Goal: Task Accomplishment & Management: Manage account settings

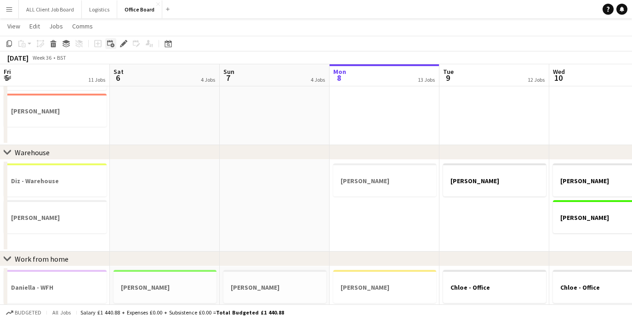
scroll to position [0, 220]
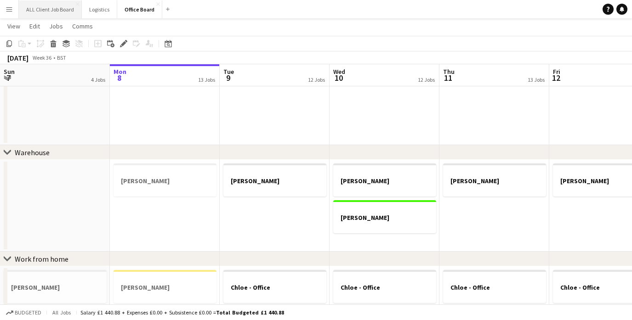
click at [62, 10] on button "ALL Client Job Board Close" at bounding box center [50, 9] width 63 height 18
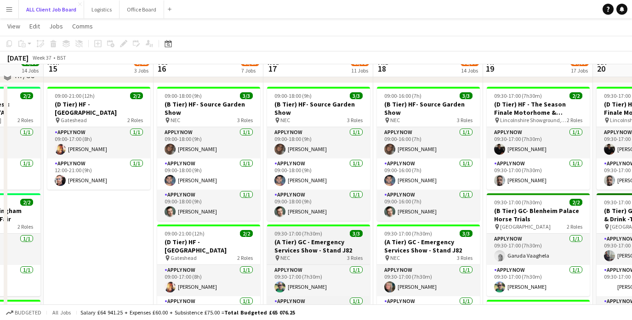
scroll to position [366, 0]
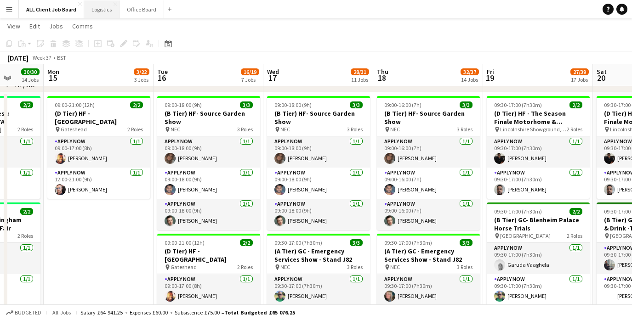
click at [98, 12] on button "Logistics Close" at bounding box center [101, 9] width 35 height 18
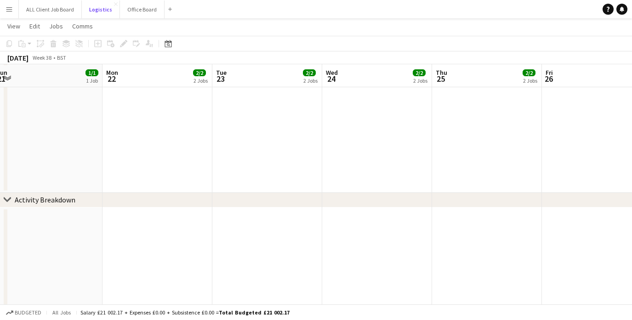
scroll to position [344, 0]
click at [50, 11] on button "ALL Client Job Board Close" at bounding box center [50, 9] width 63 height 18
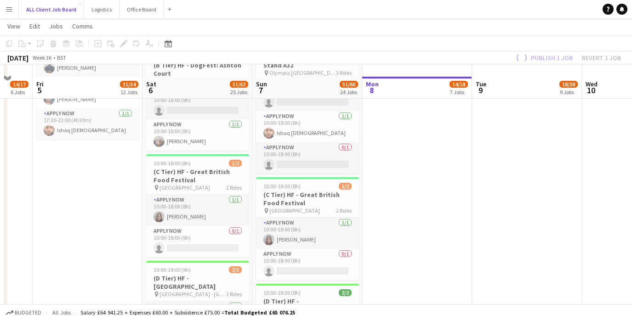
scroll to position [1498, 0]
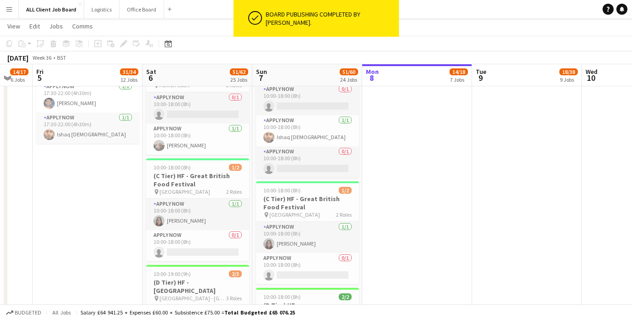
click at [5, 9] on button "Menu" at bounding box center [9, 9] width 18 height 18
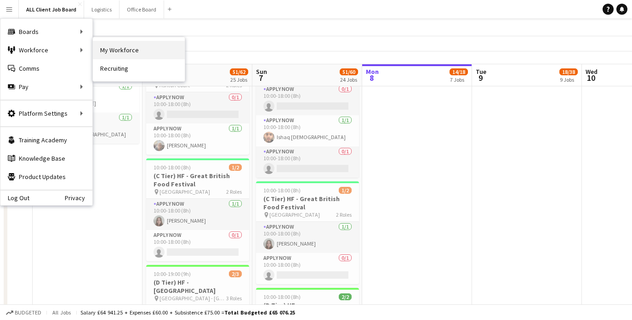
click at [118, 50] on link "My Workforce" at bounding box center [139, 50] width 92 height 18
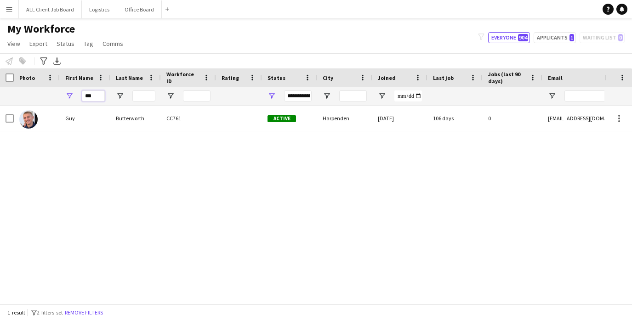
click at [100, 95] on input "***" at bounding box center [93, 96] width 23 height 11
type input "*"
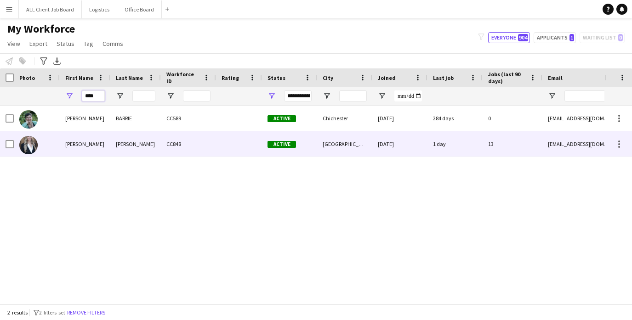
type input "****"
click at [76, 142] on div "[PERSON_NAME]" at bounding box center [85, 143] width 51 height 25
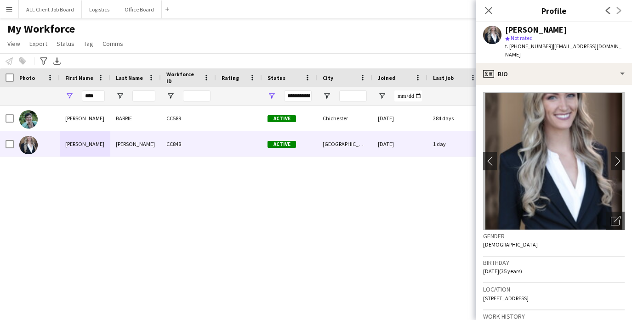
click at [519, 123] on img at bounding box center [554, 161] width 142 height 138
click at [618, 156] on app-icon "chevron-right" at bounding box center [618, 161] width 14 height 10
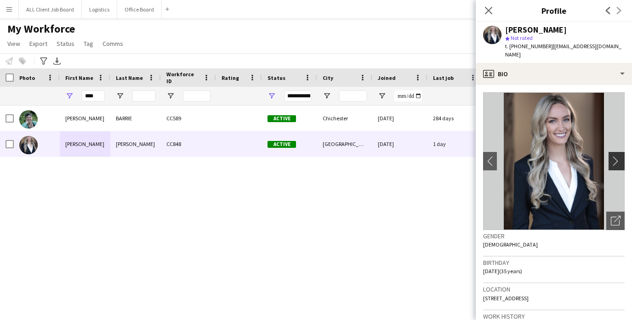
click at [615, 156] on app-icon "chevron-right" at bounding box center [618, 161] width 14 height 10
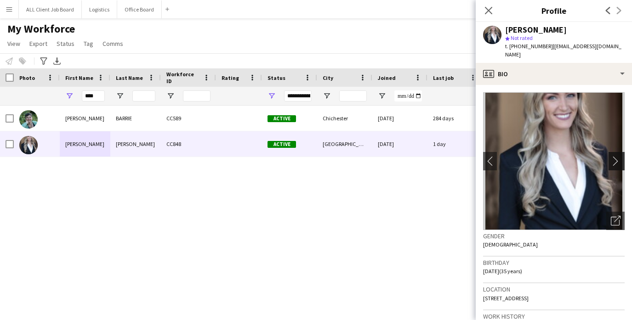
click at [615, 156] on app-icon "chevron-right" at bounding box center [618, 161] width 14 height 10
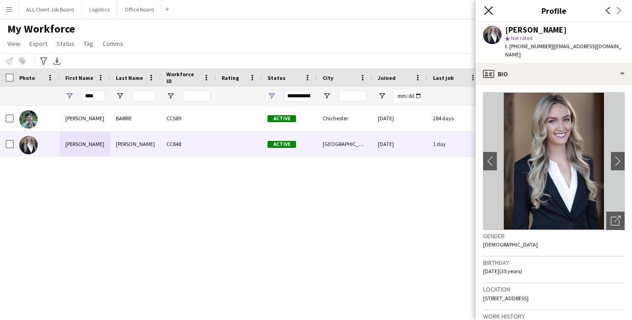
click at [487, 9] on icon at bounding box center [488, 10] width 9 height 9
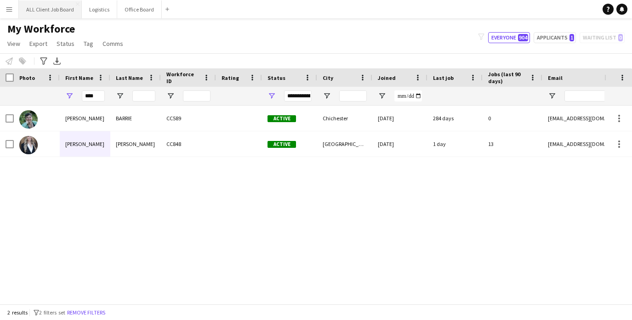
click at [54, 9] on button "ALL Client Job Board Close" at bounding box center [50, 9] width 63 height 18
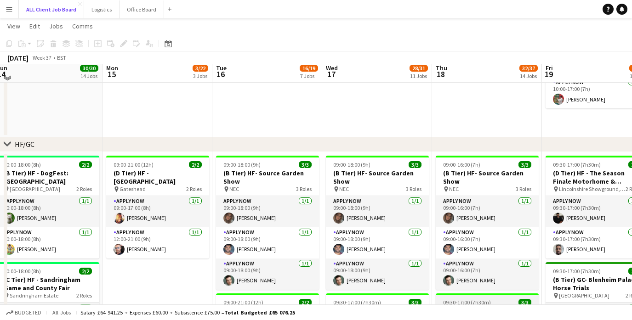
scroll to position [302, 0]
